Goal: Check status: Check status

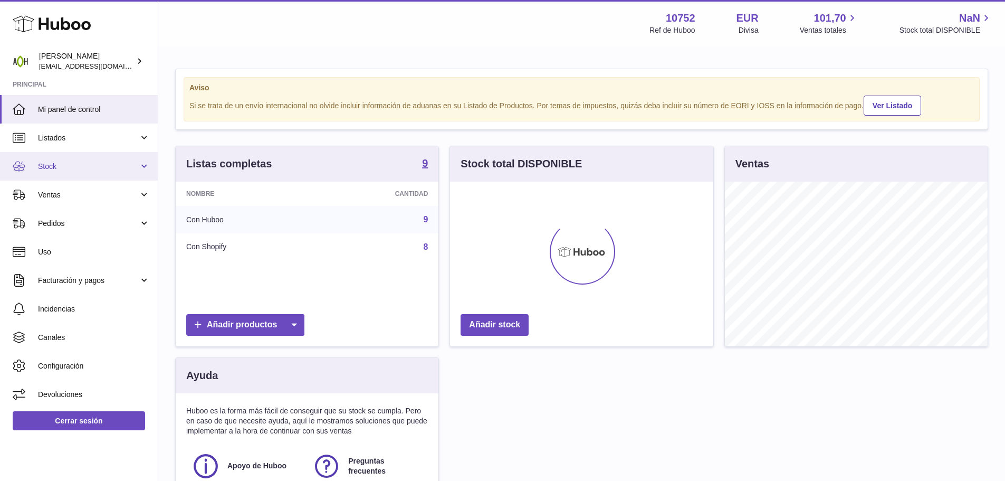
scroll to position [165, 263]
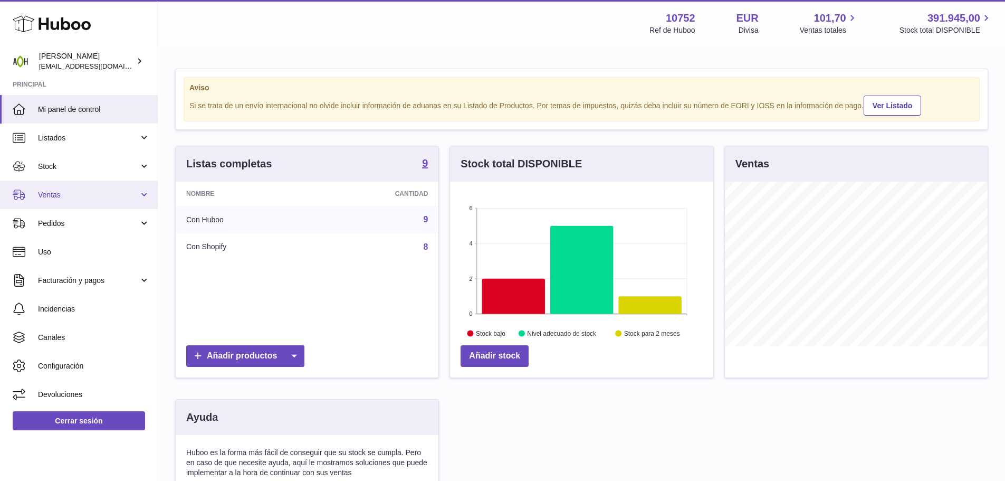
click at [74, 199] on span "Ventas" at bounding box center [88, 195] width 101 height 10
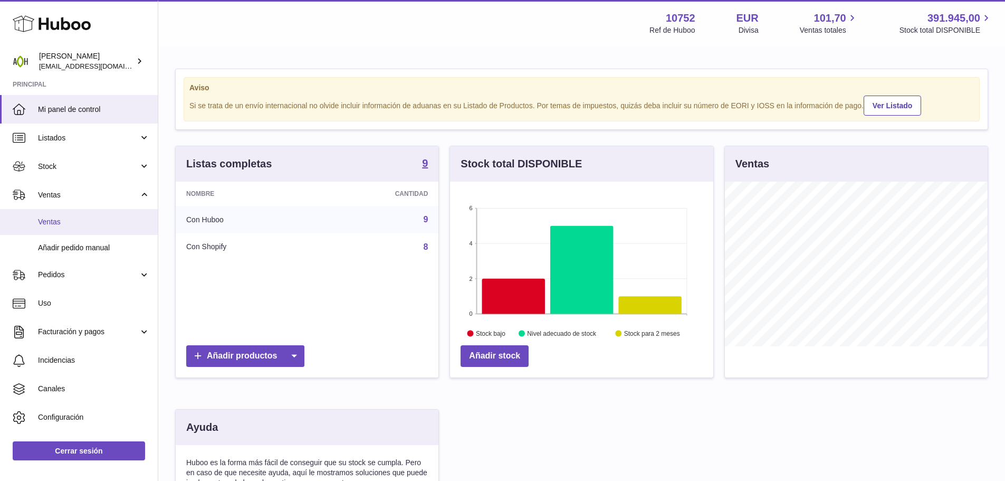
click at [70, 224] on span "Ventas" at bounding box center [94, 222] width 112 height 10
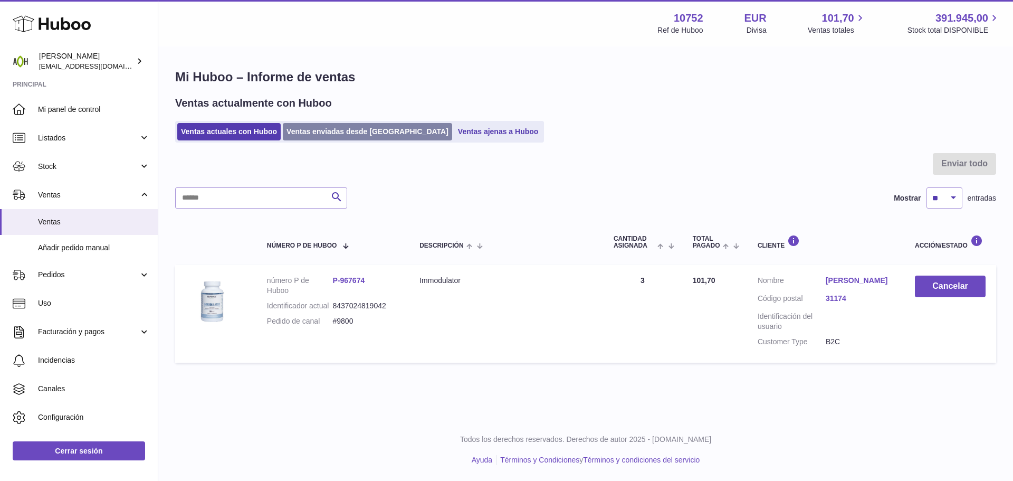
click at [330, 133] on link "Ventas enviadas desde Huboo" at bounding box center [367, 131] width 169 height 17
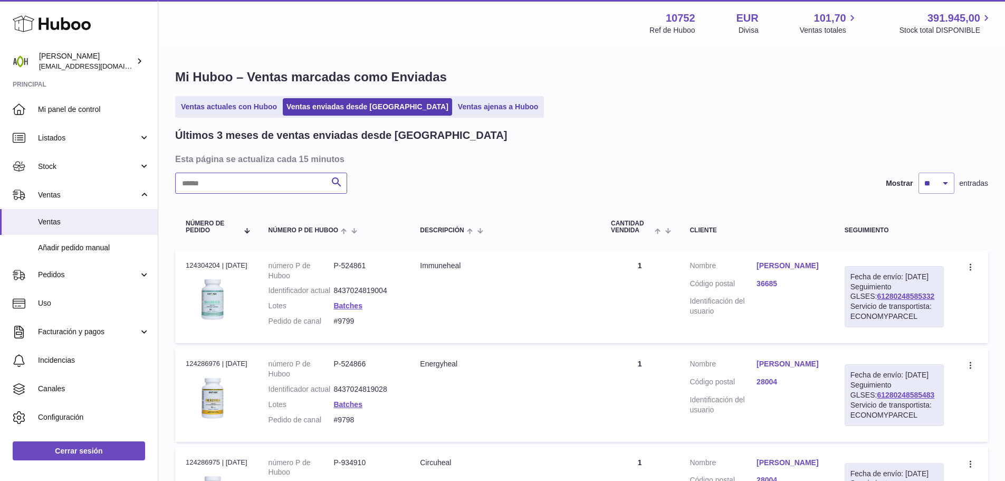
click at [290, 186] on input "text" at bounding box center [261, 183] width 172 height 21
paste input "****"
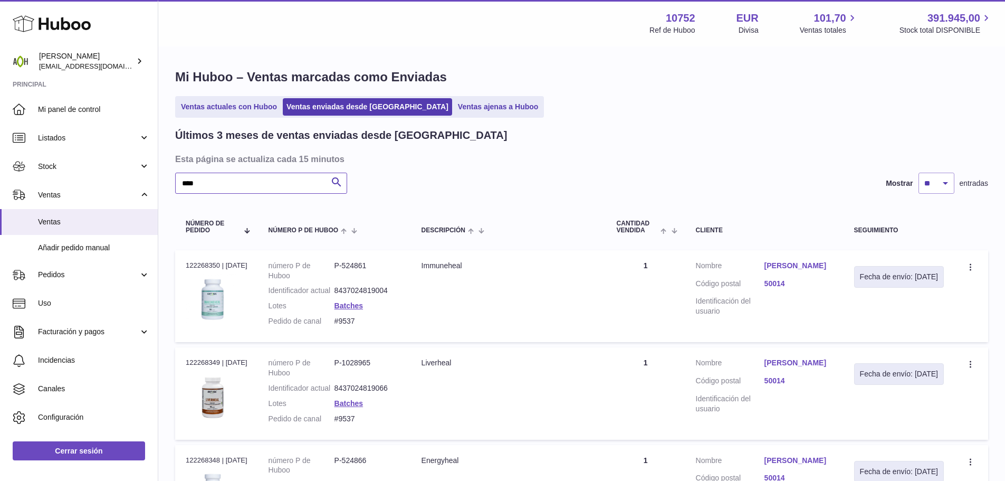
type input "****"
drag, startPoint x: 221, startPoint y: 263, endPoint x: 187, endPoint y: 266, distance: 34.0
click at [187, 266] on div "N° de pedido 122268350 | [DATE]" at bounding box center [217, 265] width 62 height 9
copy div "122268350"
drag, startPoint x: 361, startPoint y: 332, endPoint x: 340, endPoint y: 333, distance: 21.2
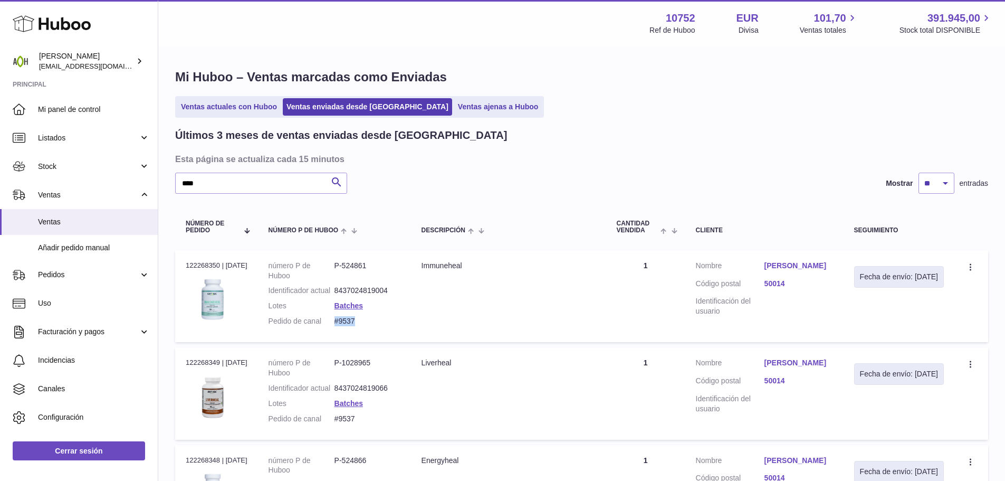
click at [340, 326] on dd "#9537" at bounding box center [368, 321] width 66 height 10
copy dd "#9537"
